Goal: Register for event/course

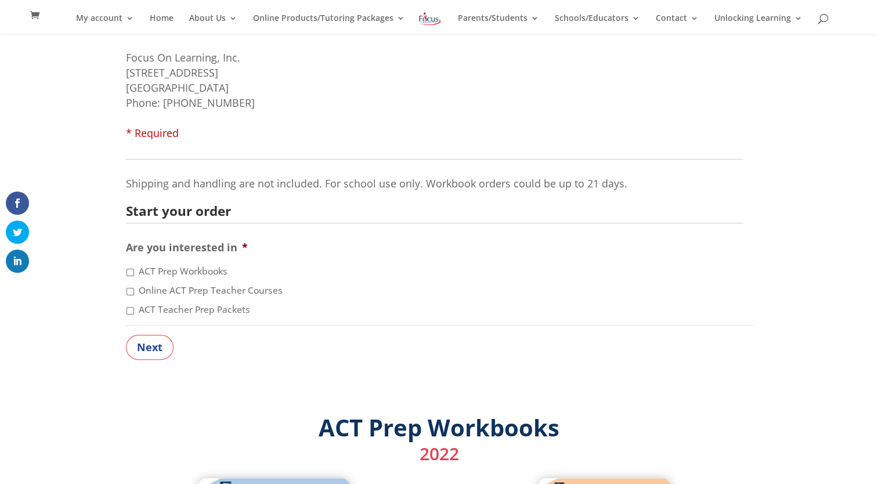
scroll to position [207, 0]
click at [198, 273] on label "ACT Prep Workbooks" at bounding box center [183, 271] width 89 height 14
click at [134, 273] on input "ACT Prep Workbooks" at bounding box center [131, 272] width 8 height 8
checkbox input "true"
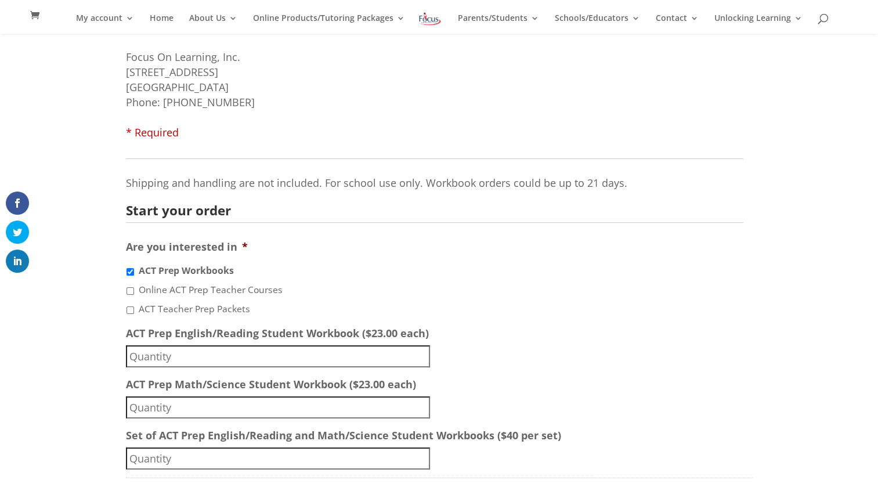
click at [198, 294] on label "Online ACT Prep Teacher Courses" at bounding box center [211, 290] width 144 height 14
click at [134, 294] on input "Online ACT Prep Teacher Courses" at bounding box center [131, 291] width 8 height 8
checkbox input "true"
click at [198, 313] on label "ACT Teacher Prep Packets" at bounding box center [194, 309] width 111 height 14
click at [134, 313] on input "ACT Teacher Prep Packets" at bounding box center [131, 310] width 8 height 8
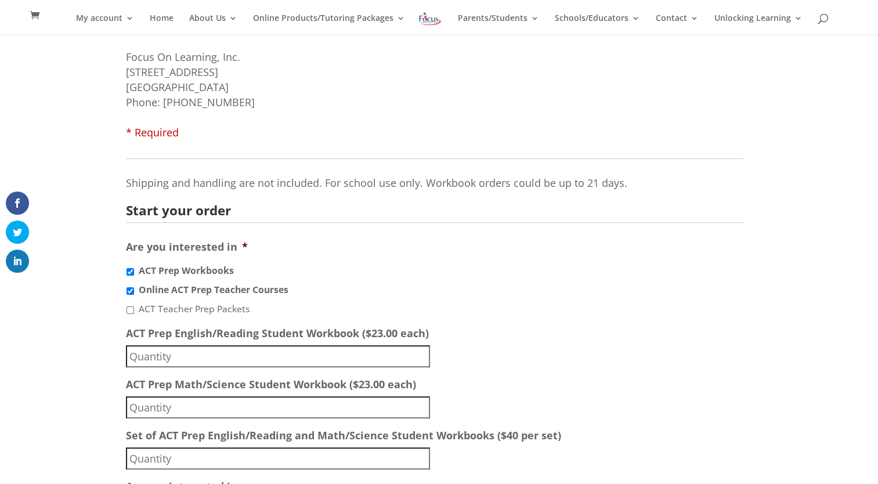
checkbox input "true"
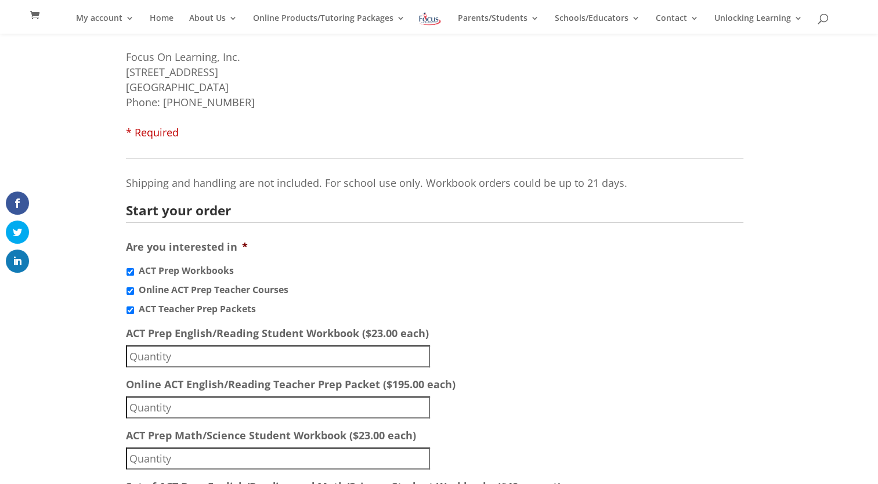
click at [200, 289] on label "Online ACT Prep Teacher Courses" at bounding box center [214, 290] width 150 height 14
click at [134, 289] on input "Online ACT Prep Teacher Courses" at bounding box center [131, 291] width 8 height 8
checkbox input "false"
click at [201, 271] on label "ACT Prep Workbooks" at bounding box center [186, 271] width 95 height 14
click at [134, 271] on input "ACT Prep Workbooks" at bounding box center [131, 272] width 8 height 8
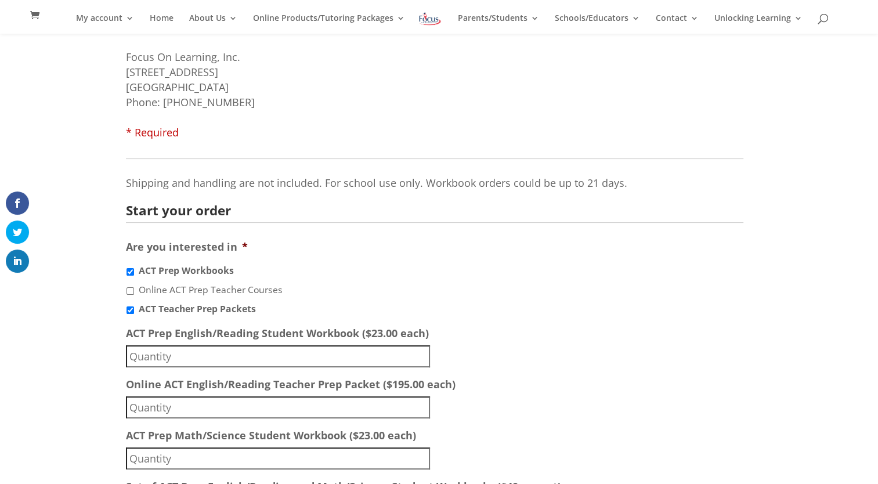
checkbox input "false"
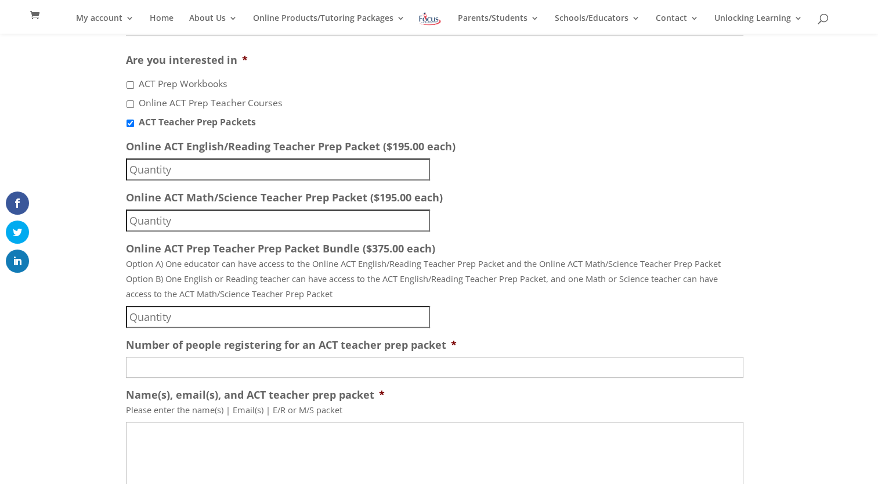
scroll to position [394, 0]
click at [415, 365] on input "Number of people registering for an ACT teacher prep packet *" at bounding box center [434, 366] width 617 height 21
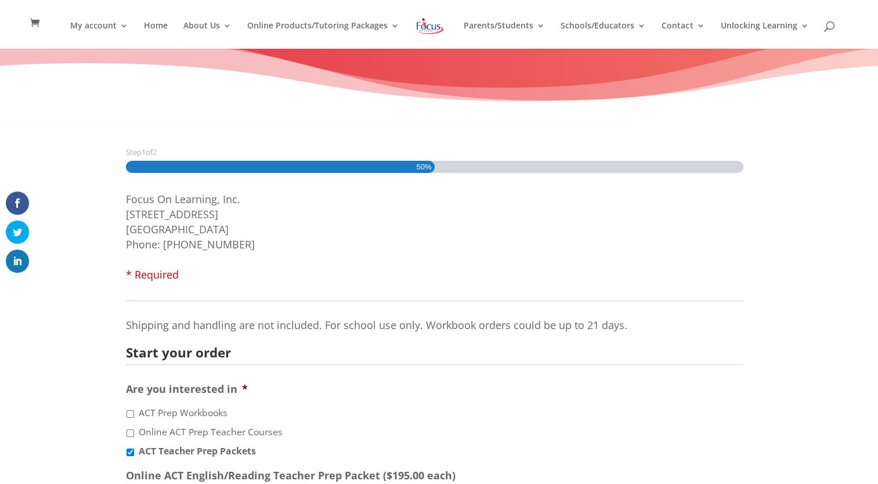
scroll to position [0, 0]
